Goal: Navigation & Orientation: Go to known website

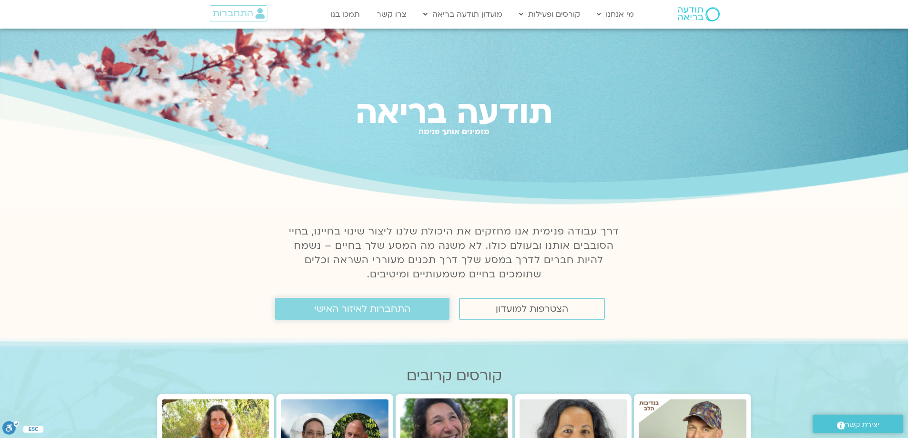
click at [363, 312] on span "התחברות לאיזור האישי" at bounding box center [362, 308] width 96 height 10
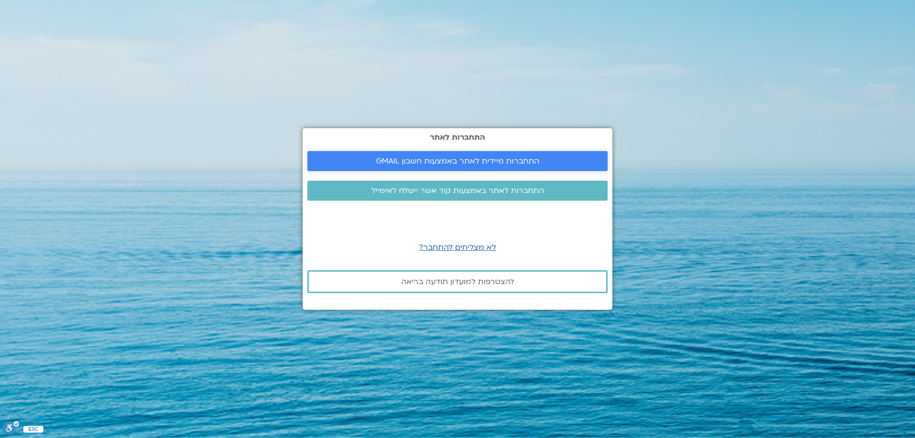
click at [512, 160] on span "התחברות מיידית לאתר באמצעות חשבון GMAIL" at bounding box center [457, 161] width 163 height 9
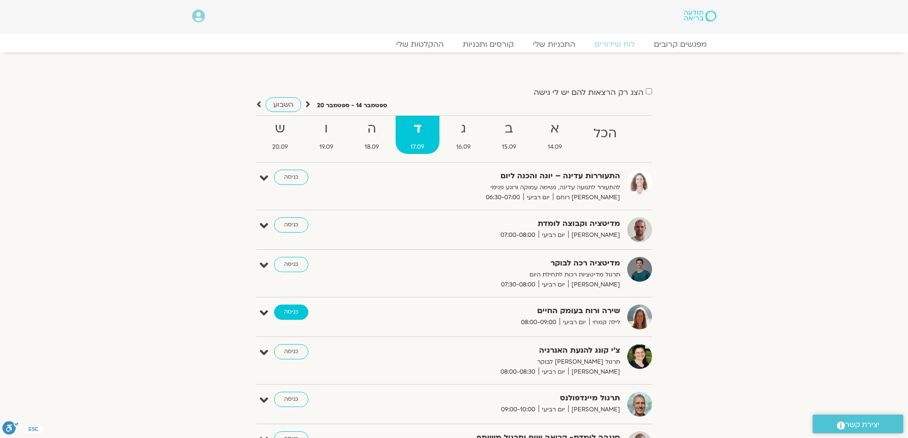
click at [284, 309] on link "כניסה" at bounding box center [291, 311] width 34 height 15
